Goal: Transaction & Acquisition: Subscribe to service/newsletter

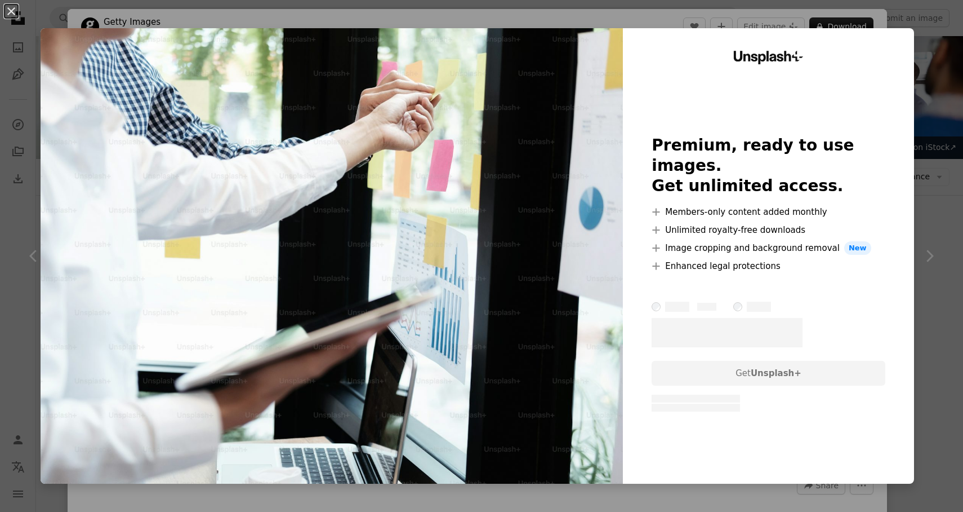
scroll to position [497, 0]
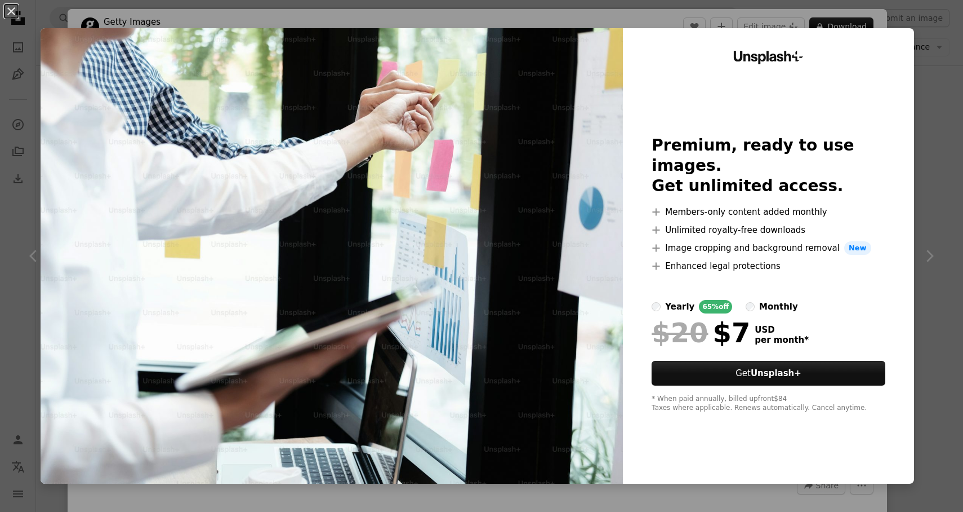
click at [952, 150] on div "An X shape Unsplash+ Premium, ready to use images. Get unlimited access. A plus…" at bounding box center [481, 256] width 963 height 512
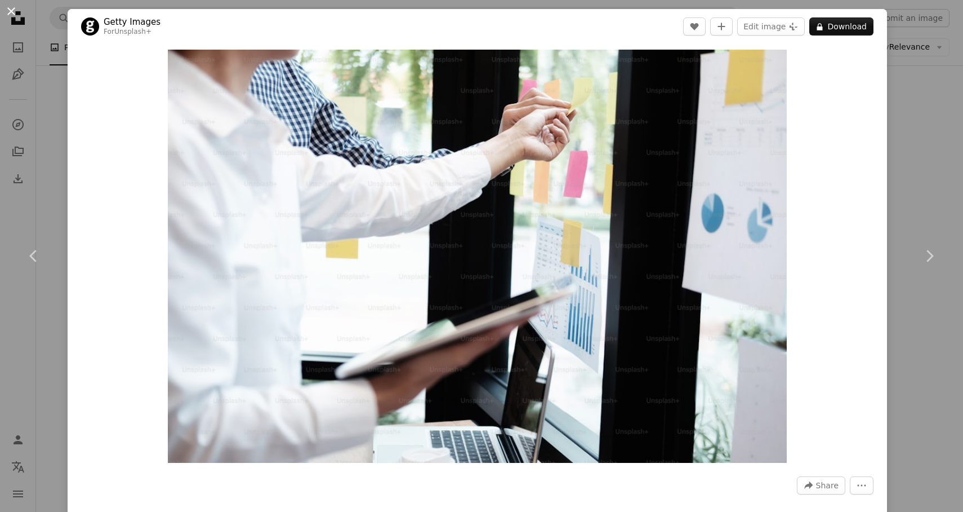
click at [15, 5] on button "An X shape" at bounding box center [12, 12] width 14 height 14
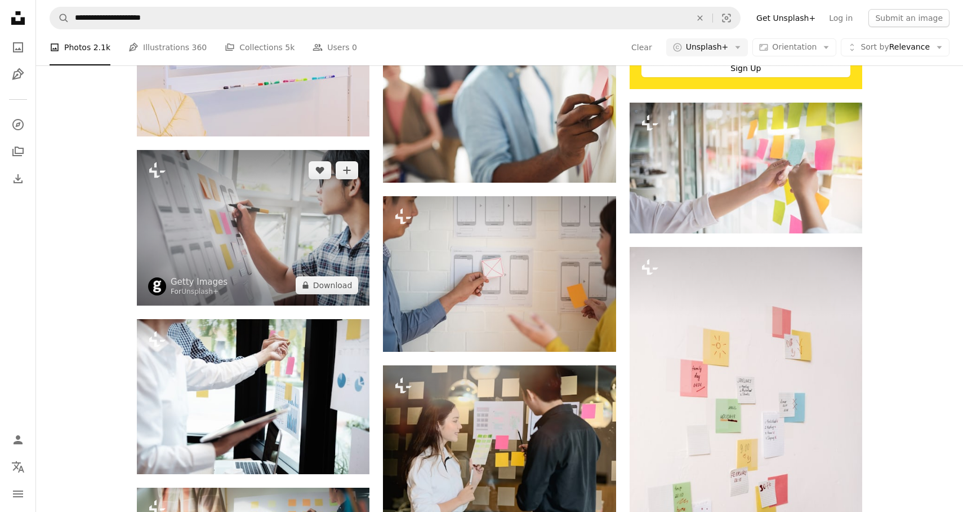
scroll to position [1046, 0]
